Goal: Transaction & Acquisition: Book appointment/travel/reservation

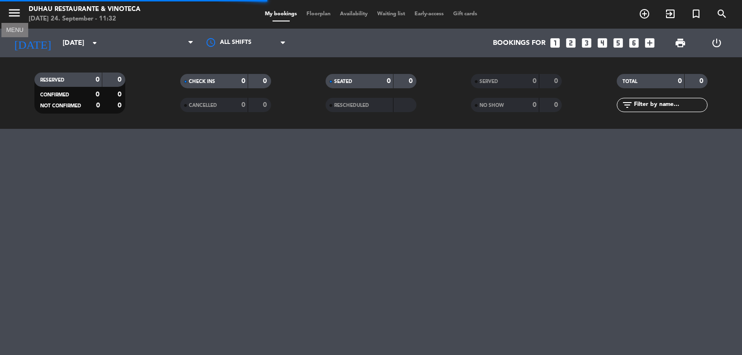
click at [15, 17] on icon "menu" at bounding box center [14, 13] width 14 height 14
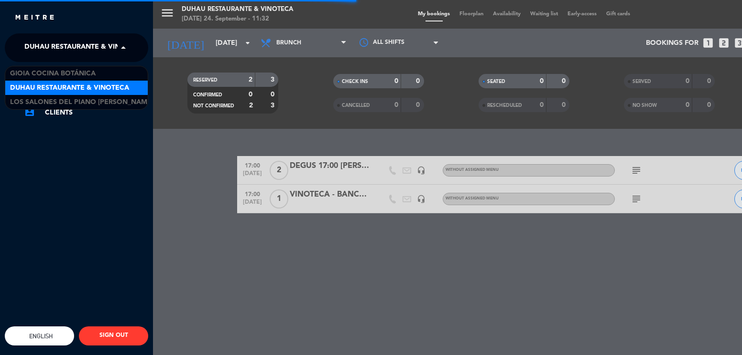
click at [49, 52] on span "Duhau Restaurante & Vinoteca" at bounding box center [83, 48] width 119 height 20
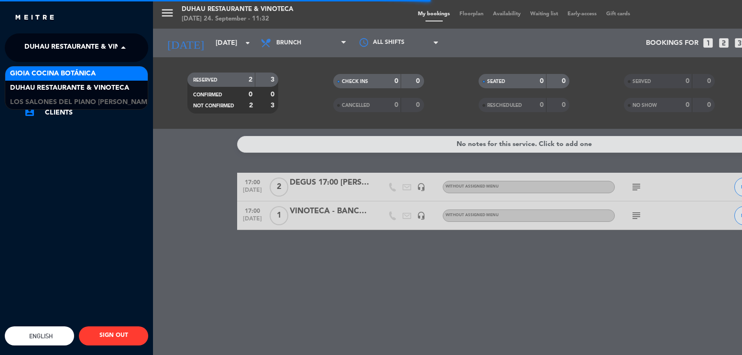
click at [47, 72] on span "Gioia Cocina Botánica" at bounding box center [53, 73] width 86 height 11
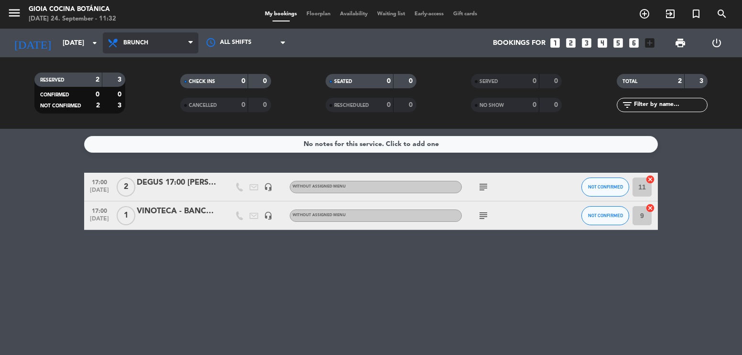
click at [135, 46] on span "Brunch" at bounding box center [135, 43] width 25 height 7
click at [144, 126] on div "menu [PERSON_NAME] Cocina Botánica [DATE] 24. September - 11:32 My bookings Flo…" at bounding box center [371, 64] width 742 height 129
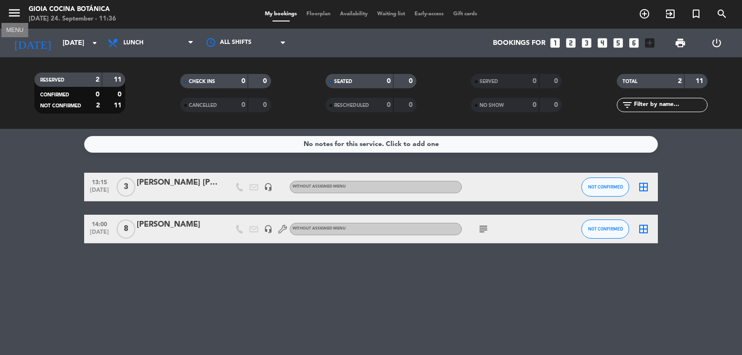
click at [9, 12] on icon "menu" at bounding box center [14, 13] width 14 height 14
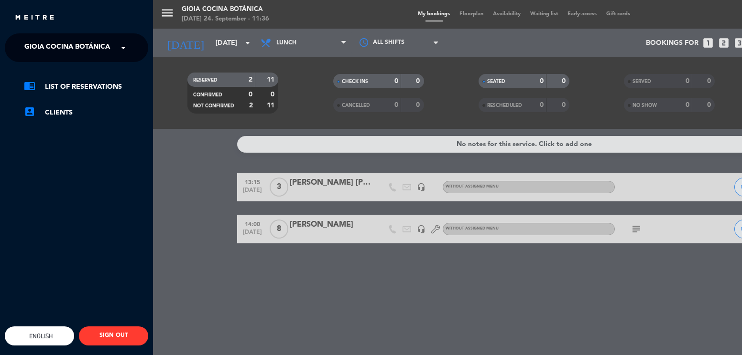
click at [35, 38] on span "Gioia Cocina Botánica" at bounding box center [67, 48] width 86 height 20
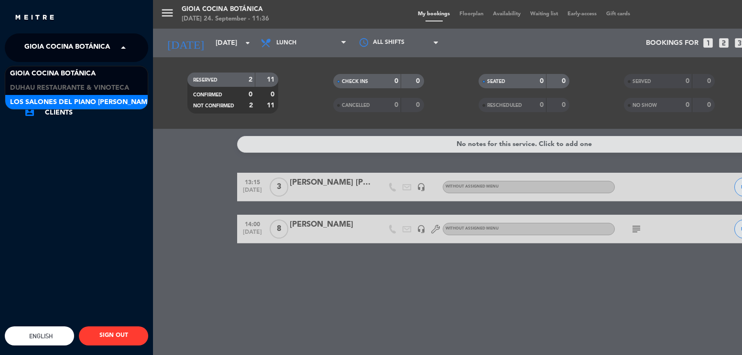
drag, startPoint x: 42, startPoint y: 95, endPoint x: 45, endPoint y: 101, distance: 6.8
click at [45, 101] on div "[PERSON_NAME] Cocina Botánica Duhau Restaurante & Vinoteca Los Salones del Pian…" at bounding box center [76, 87] width 142 height 43
click at [45, 101] on span "Los Salones del Piano [PERSON_NAME]" at bounding box center [81, 102] width 143 height 11
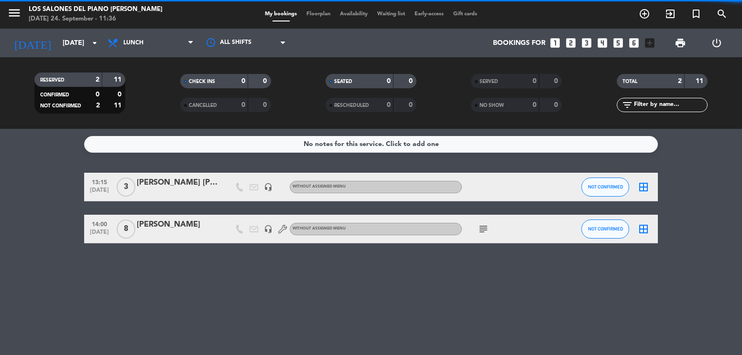
click at [185, 177] on div "menu Los Salones del Piano [PERSON_NAME] [DATE] 24. September - 11:36 My bookin…" at bounding box center [371, 177] width 742 height 355
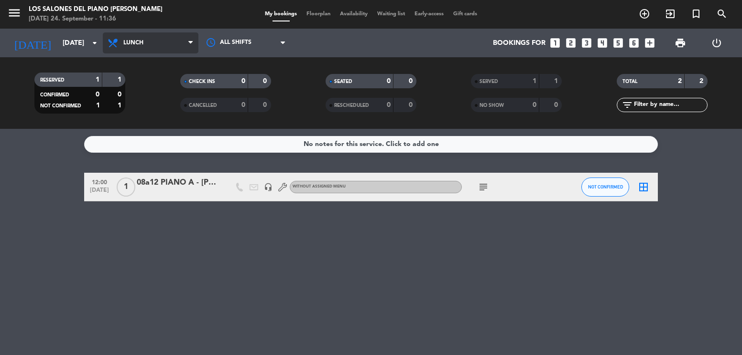
click at [143, 43] on span "Lunch" at bounding box center [133, 43] width 20 height 7
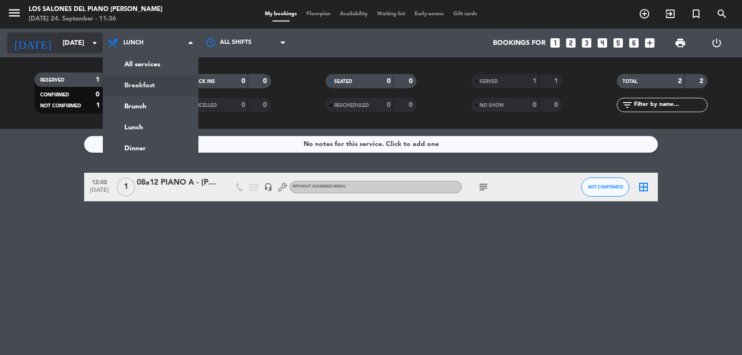
click at [58, 41] on input "[DATE]" at bounding box center [103, 43] width 91 height 18
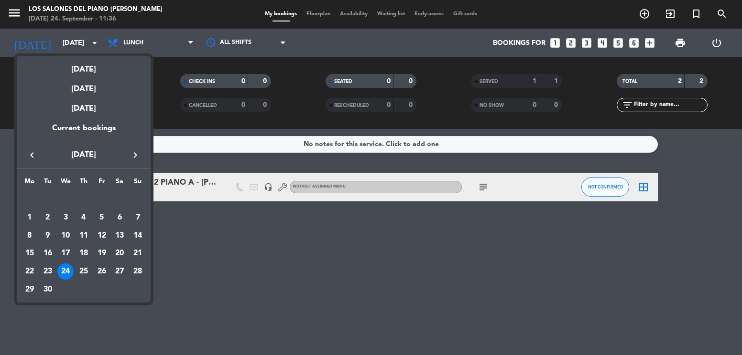
click at [195, 185] on div at bounding box center [371, 177] width 742 height 355
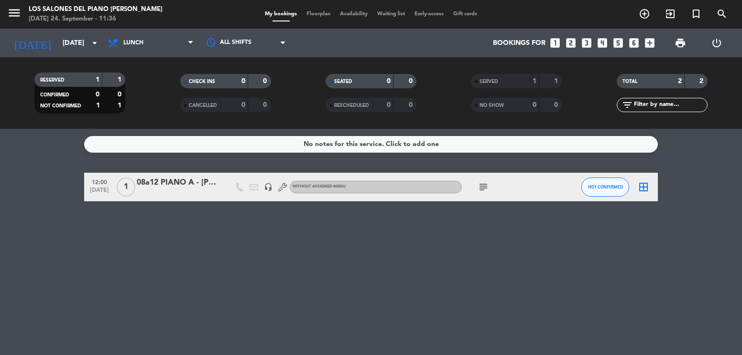
click at [176, 178] on div "08a12 PIANO A - [PERSON_NAME]" at bounding box center [177, 183] width 81 height 12
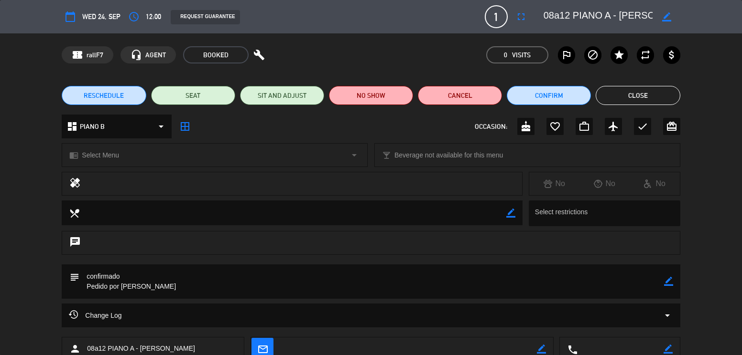
click at [610, 84] on div "RESCHEDULE SEAT SIT AND ADJUST NO SHOW Cancel Confirm Close" at bounding box center [371, 95] width 742 height 38
click at [617, 89] on button "Close" at bounding box center [637, 95] width 84 height 19
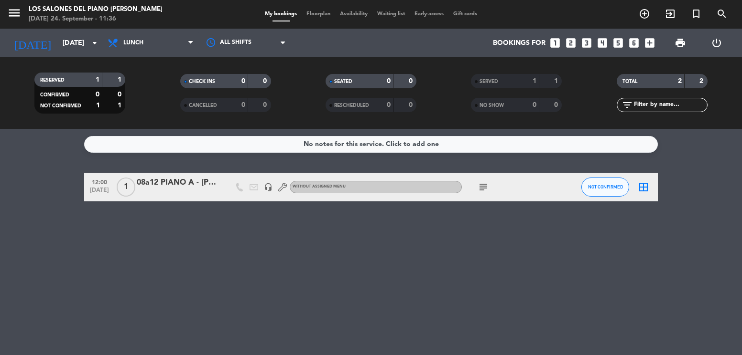
click at [622, 41] on icon "looks_5" at bounding box center [618, 43] width 12 height 12
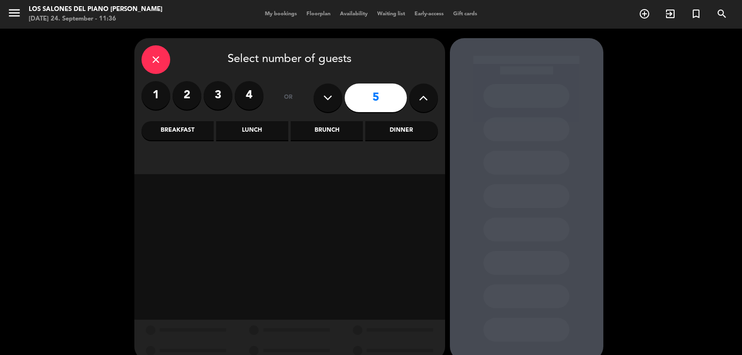
click at [262, 135] on div "Lunch" at bounding box center [252, 130] width 72 height 19
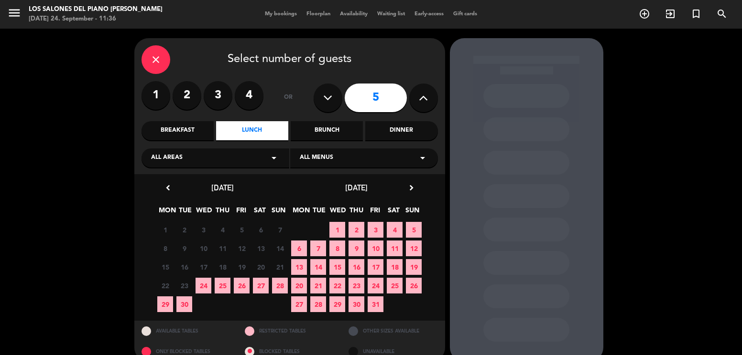
click at [206, 283] on span "24" at bounding box center [203, 286] width 16 height 16
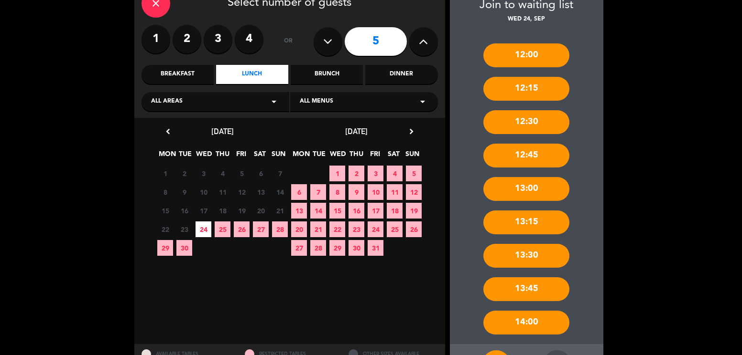
scroll to position [96, 0]
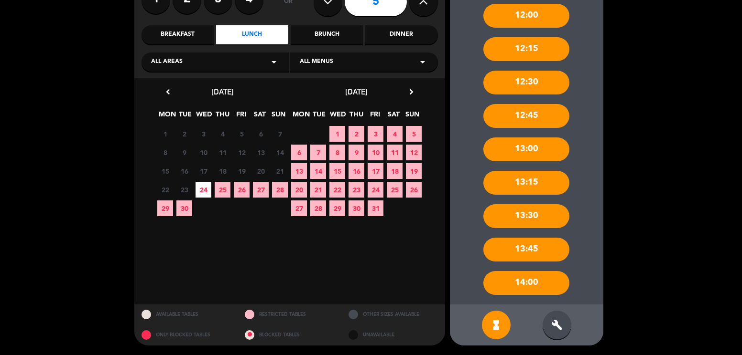
click at [527, 292] on div "14:00" at bounding box center [526, 283] width 86 height 24
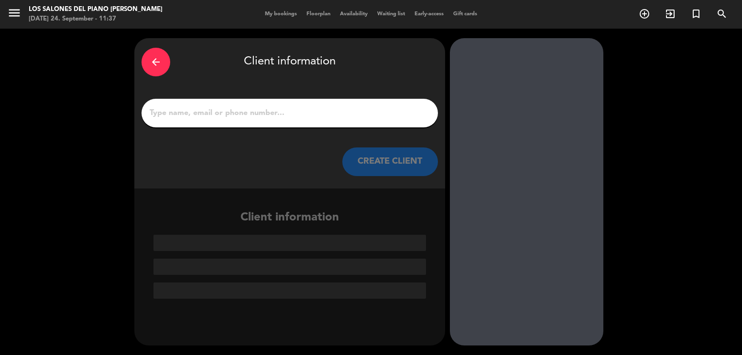
click at [290, 113] on input "1" at bounding box center [290, 113] width 282 height 13
click at [256, 102] on div at bounding box center [289, 113] width 296 height 29
click at [245, 111] on input "1" at bounding box center [290, 113] width 282 height 13
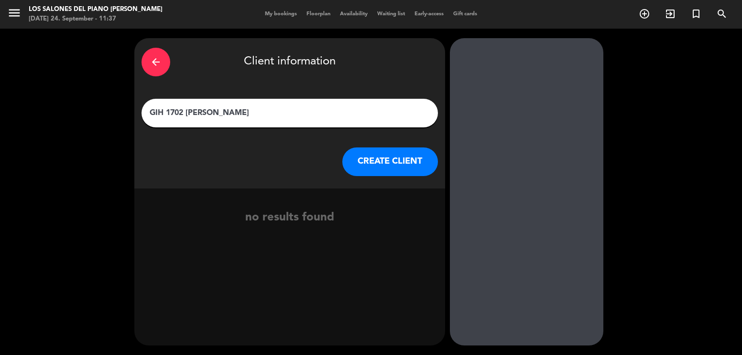
type input "GIH 1702 [PERSON_NAME]"
click at [377, 161] on button "CREATE CLIENT" at bounding box center [390, 162] width 96 height 29
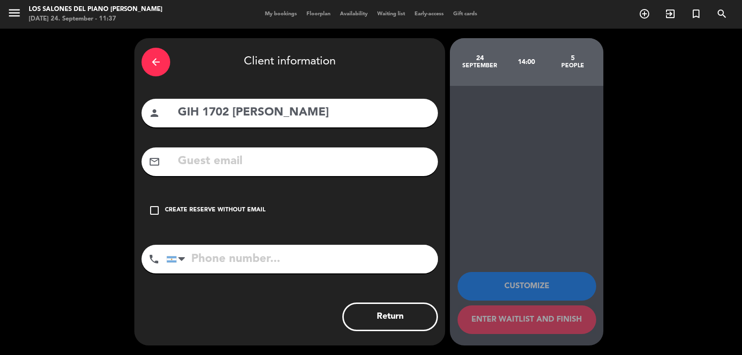
click at [236, 204] on div "check_box_outline_blank Create reserve without email" at bounding box center [289, 210] width 296 height 29
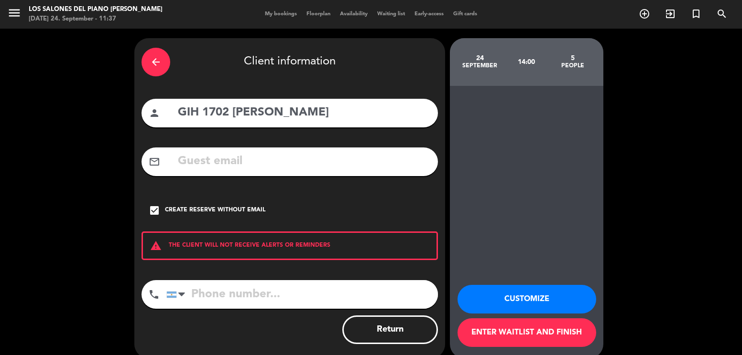
click at [527, 301] on button "Customize" at bounding box center [526, 299] width 139 height 29
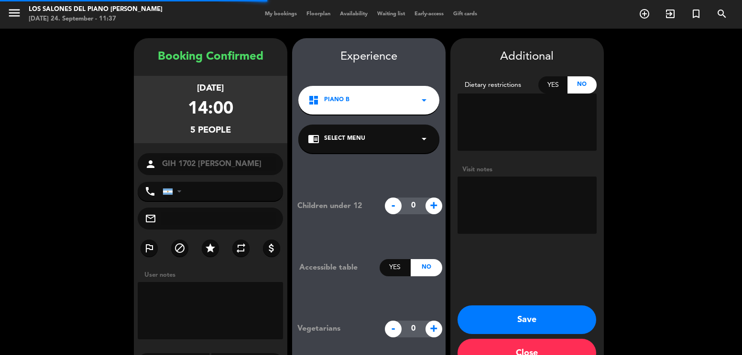
scroll to position [27, 0]
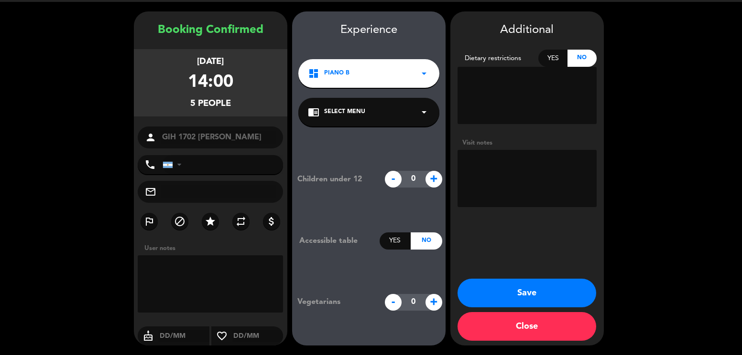
click at [488, 159] on textarea at bounding box center [526, 178] width 139 height 57
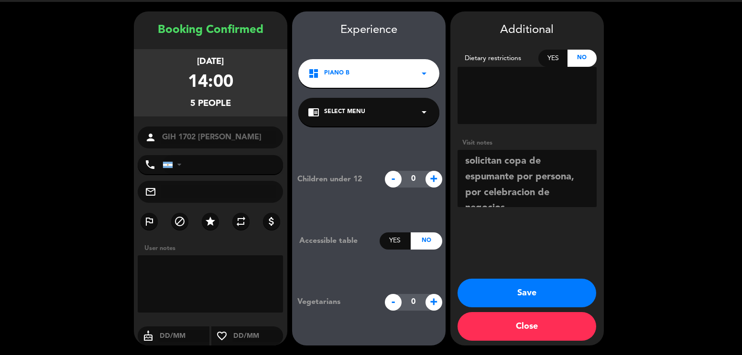
scroll to position [7, 0]
type textarea "solicitan copa de espumante por persona, por celebracion de negocios"
click at [530, 290] on button "Save" at bounding box center [526, 293] width 139 height 29
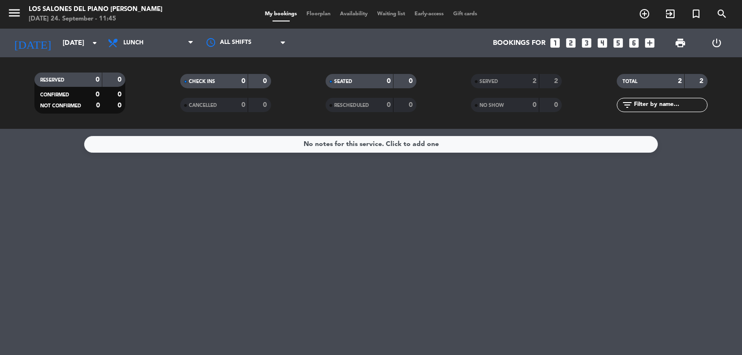
drag, startPoint x: 73, startPoint y: 199, endPoint x: 83, endPoint y: 107, distance: 92.3
click at [77, 184] on div "No notes for this service. Click to add one" at bounding box center [371, 242] width 742 height 226
click at [153, 39] on span "Lunch" at bounding box center [151, 42] width 96 height 21
click at [402, 198] on div "No notes for this service. Click to add one" at bounding box center [371, 242] width 742 height 226
click at [565, 213] on div "No notes for this service. Click to add one" at bounding box center [371, 242] width 742 height 226
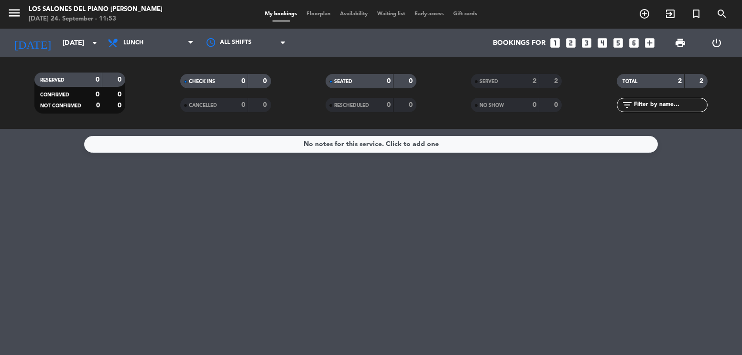
click at [680, 244] on div "No notes for this service. Click to add one" at bounding box center [371, 242] width 742 height 226
click at [76, 241] on div "No notes for this service. Click to add one" at bounding box center [371, 242] width 742 height 226
